Goal: Information Seeking & Learning: Find specific fact

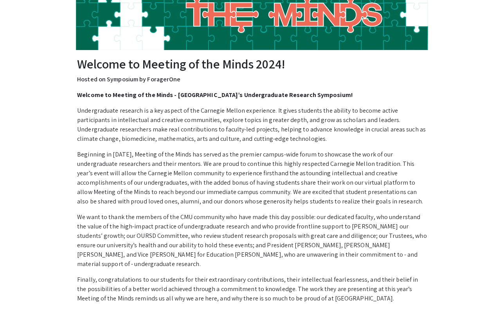
scroll to position [10, 0]
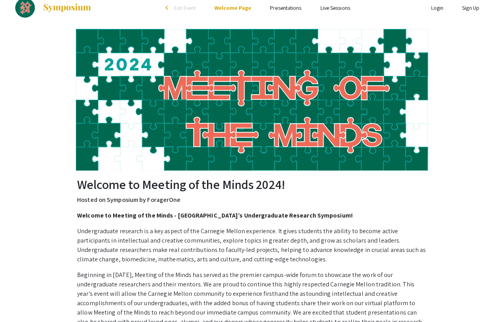
click at [279, 7] on link "Presentations" at bounding box center [285, 7] width 31 height 7
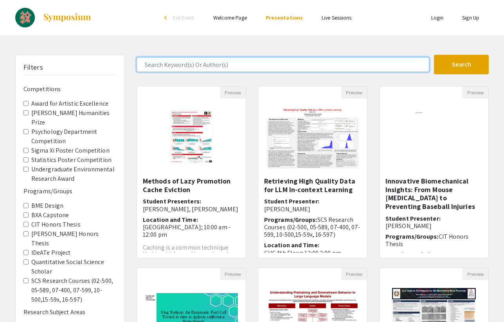
click at [251, 64] on input "Search Keyword(s) Or Author(s)" at bounding box center [283, 64] width 293 height 15
type input "[PERSON_NAME]"
click at [434, 55] on button "Search" at bounding box center [461, 65] width 55 height 20
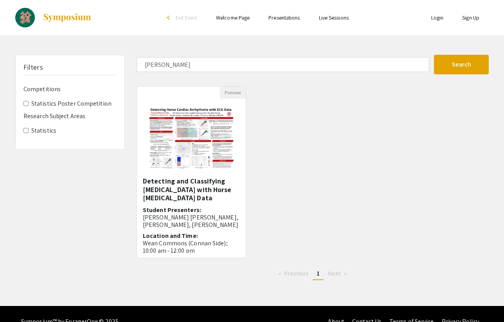
click at [174, 245] on p "Wean Commons (Connan Side); 10:00 am - 12:00 pm" at bounding box center [191, 246] width 97 height 15
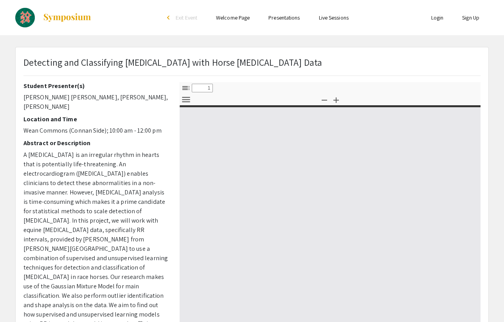
select select "custom"
type input "0"
select select "custom"
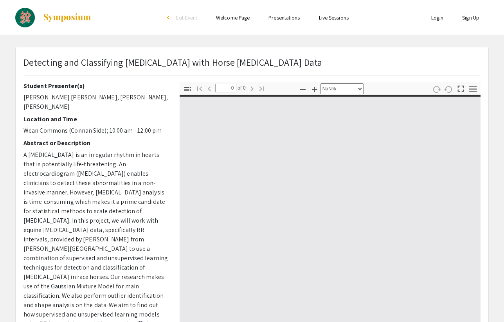
type input "1"
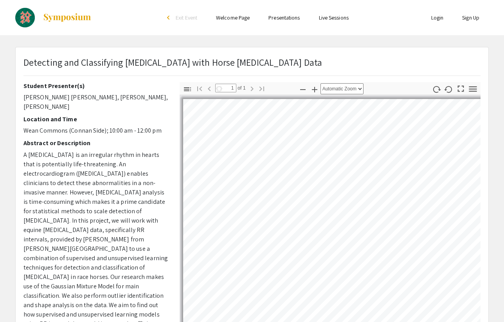
select select "auto"
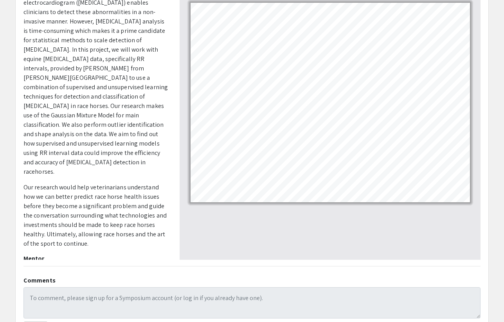
scroll to position [101, 0]
